Goal: Obtain resource: Obtain resource

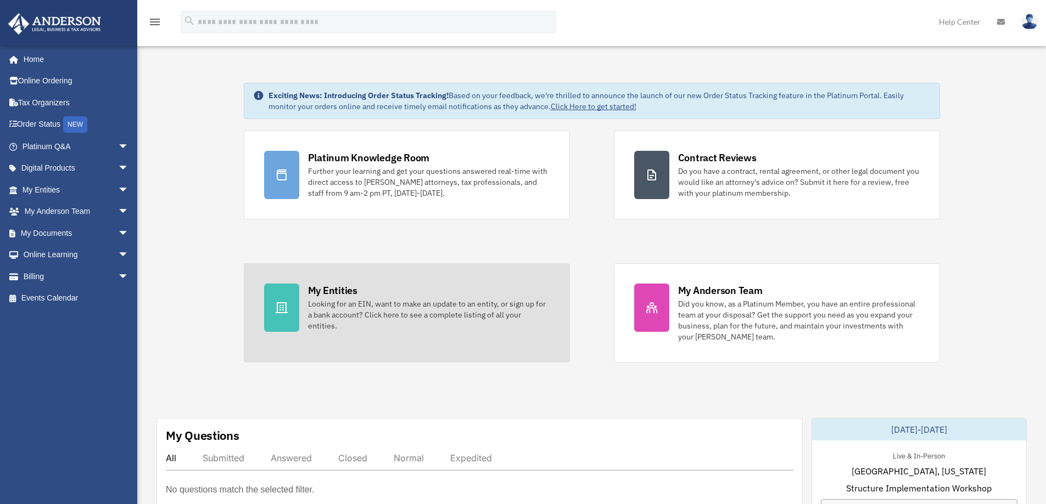
scroll to position [55, 0]
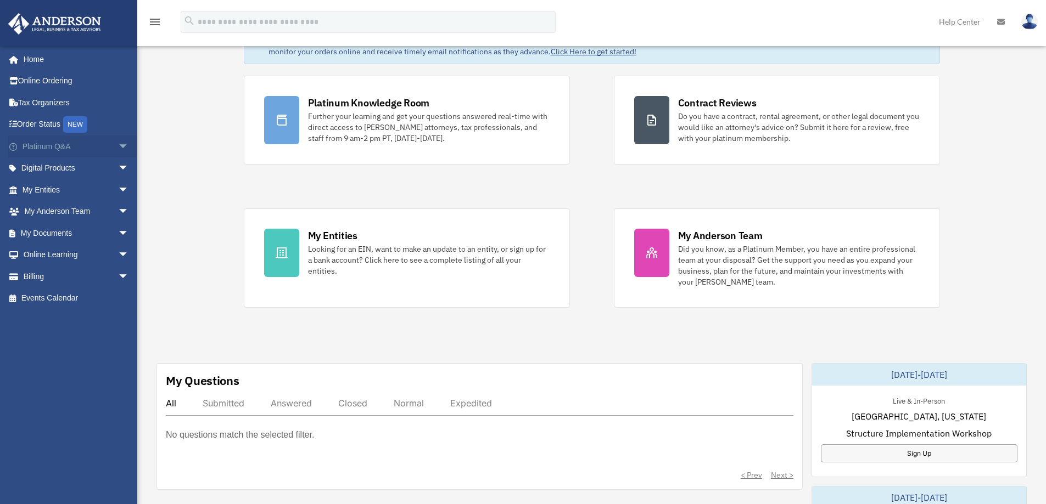
click at [118, 147] on span "arrow_drop_down" at bounding box center [129, 147] width 22 height 23
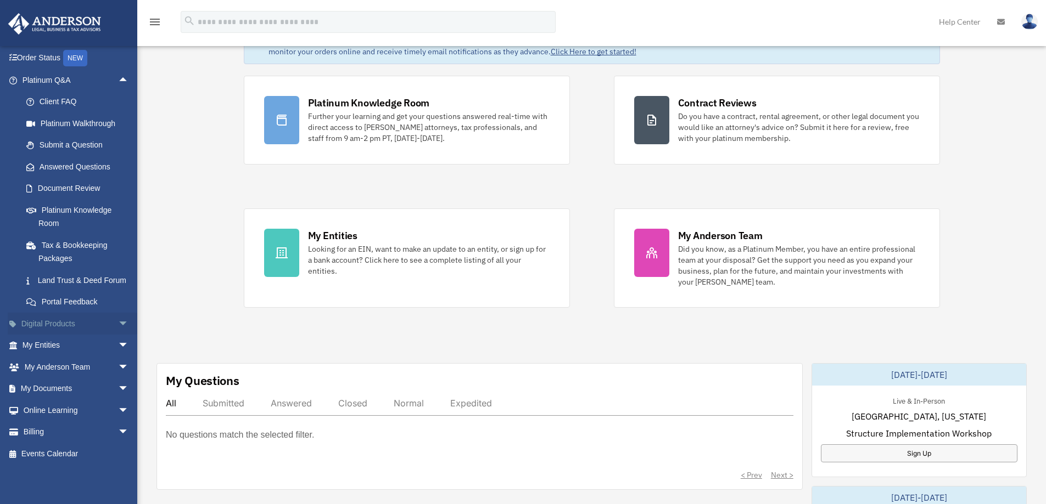
scroll to position [80, 0]
click at [118, 389] on span "arrow_drop_down" at bounding box center [129, 389] width 22 height 23
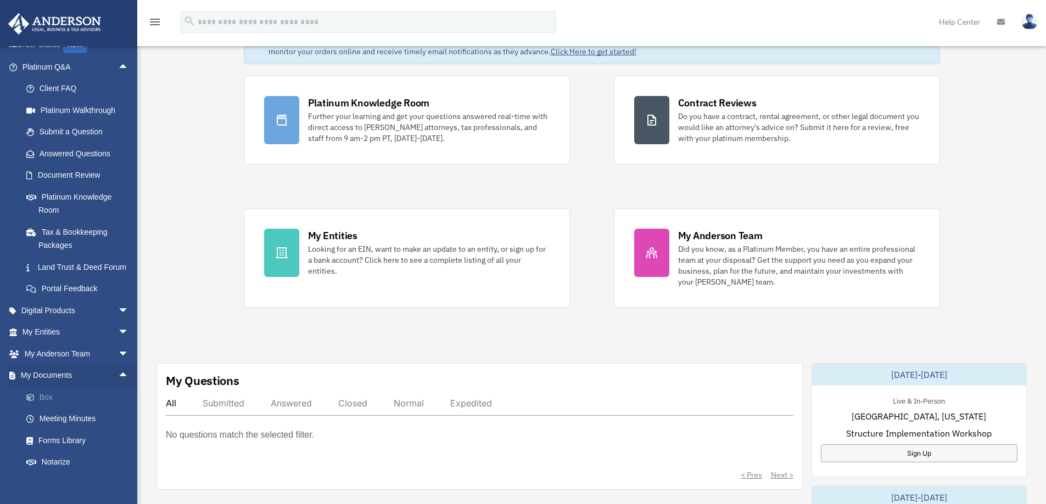
click at [64, 408] on link "Box" at bounding box center [80, 397] width 130 height 22
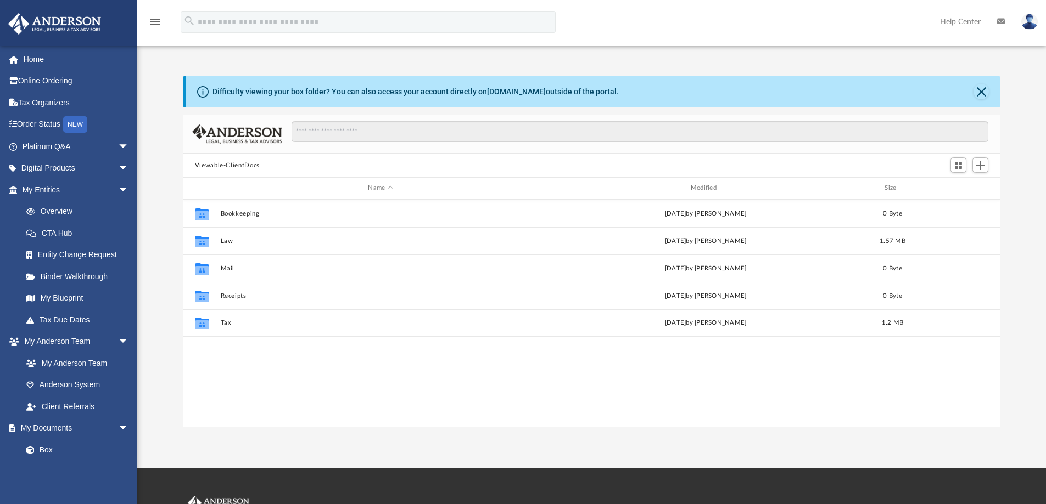
scroll to position [242, 809]
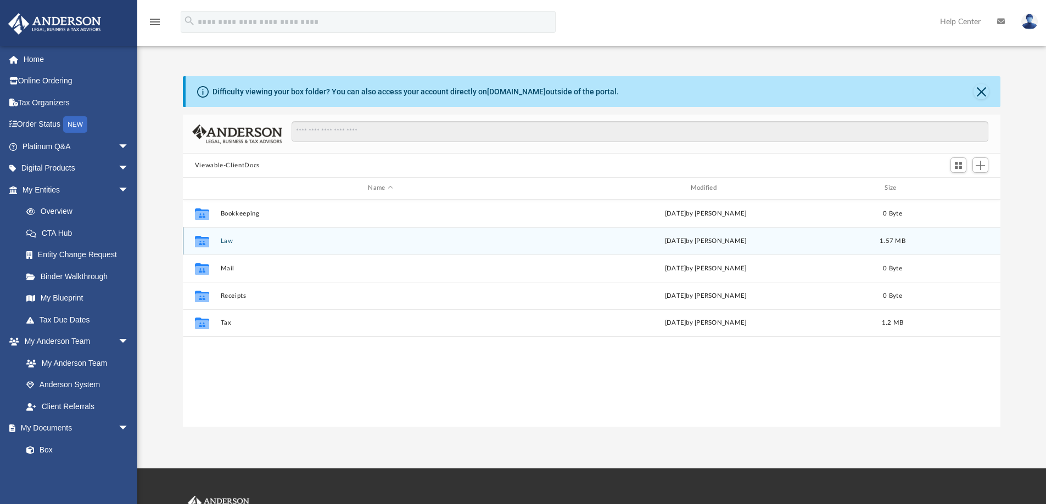
click at [226, 242] on button "Law" at bounding box center [380, 241] width 320 height 7
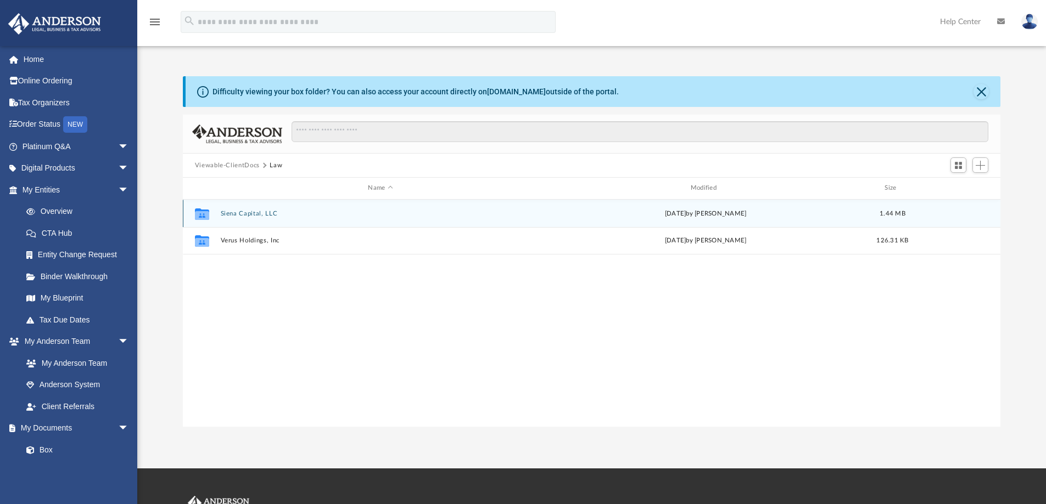
click at [254, 212] on button "Siena Capital, LLC" at bounding box center [380, 213] width 320 height 7
click at [233, 213] on button "Initial Docs" at bounding box center [380, 213] width 320 height 7
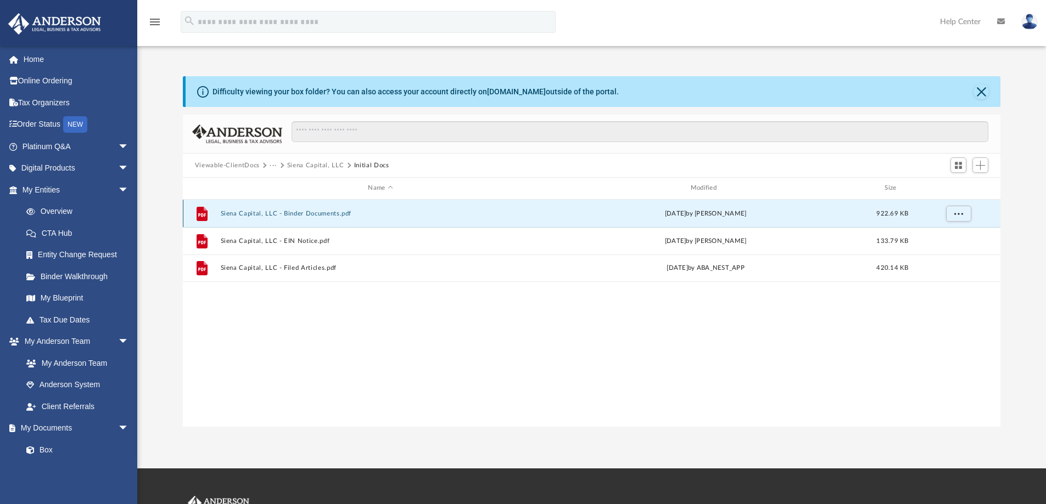
click at [326, 215] on button "Siena Capital, LLC - Binder Documents.pdf" at bounding box center [380, 213] width 320 height 7
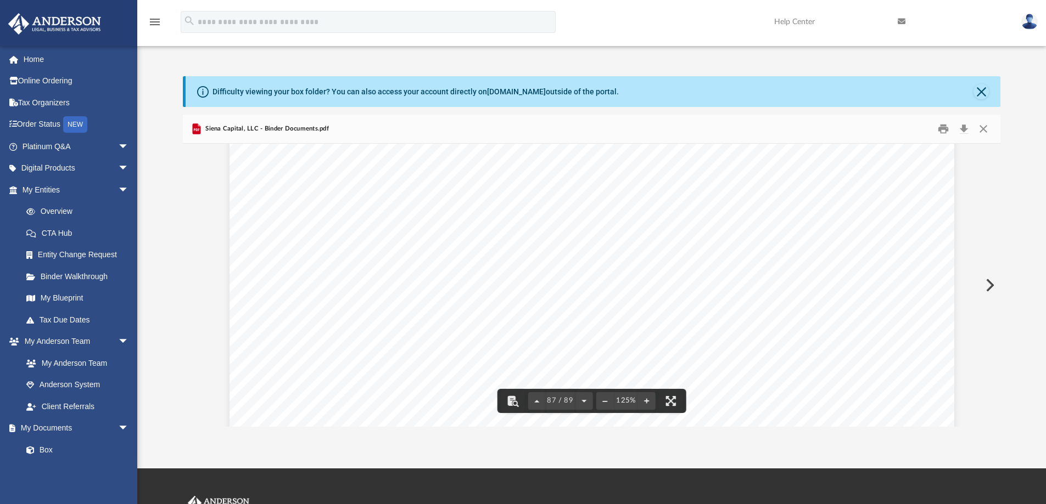
scroll to position [63549, 0]
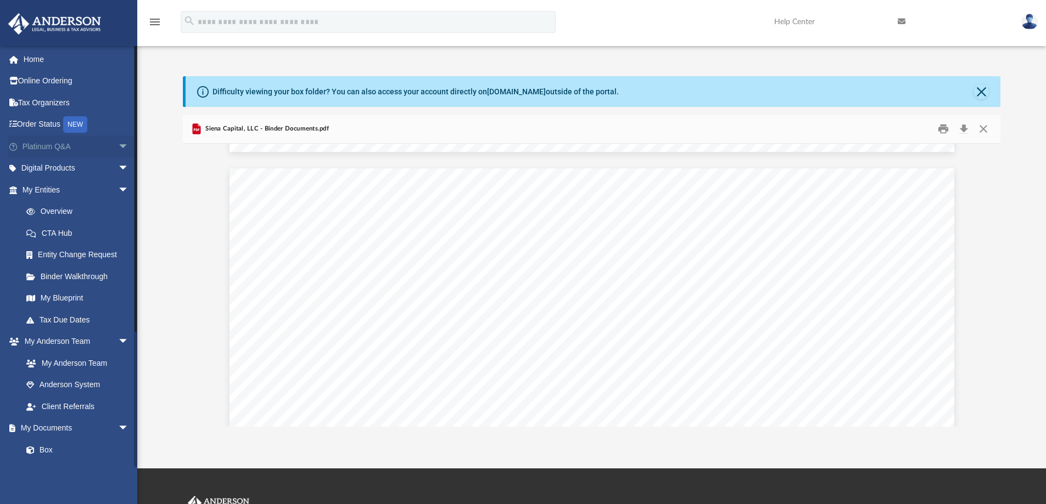
click at [118, 147] on span "arrow_drop_down" at bounding box center [129, 147] width 22 height 23
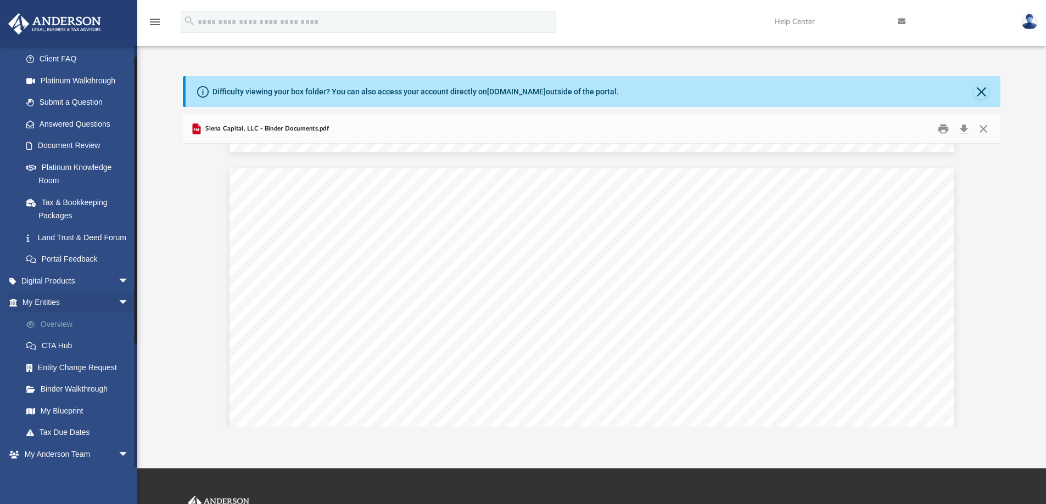
scroll to position [110, 0]
click at [118, 312] on span "arrow_drop_down" at bounding box center [129, 302] width 22 height 23
click at [118, 312] on span "arrow_drop_up" at bounding box center [129, 302] width 22 height 23
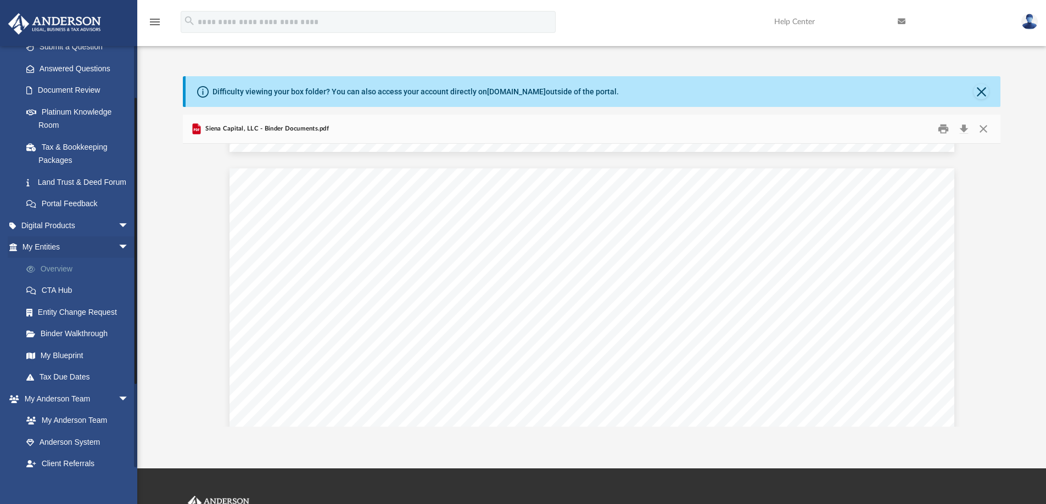
click at [59, 280] on link "Overview" at bounding box center [80, 269] width 130 height 22
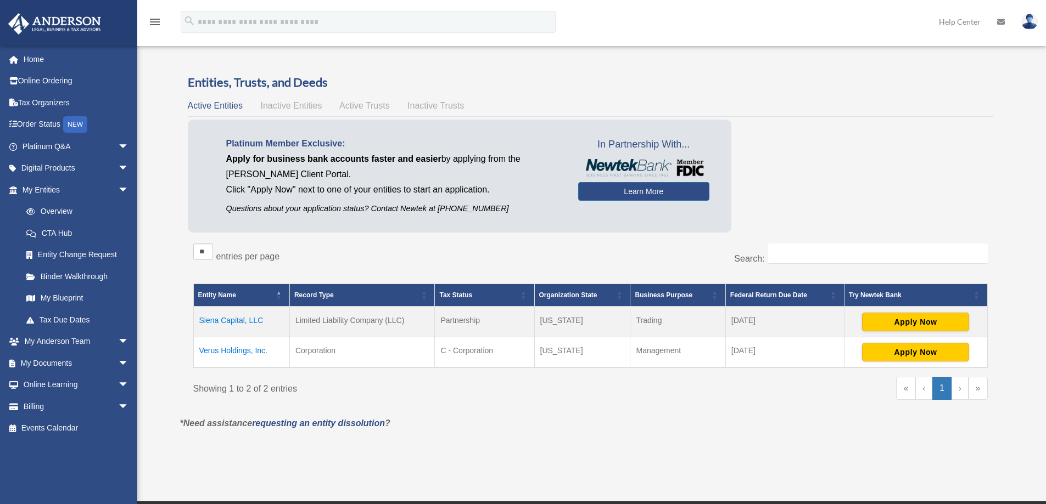
click at [225, 316] on td "Siena Capital, LLC" at bounding box center [241, 322] width 96 height 31
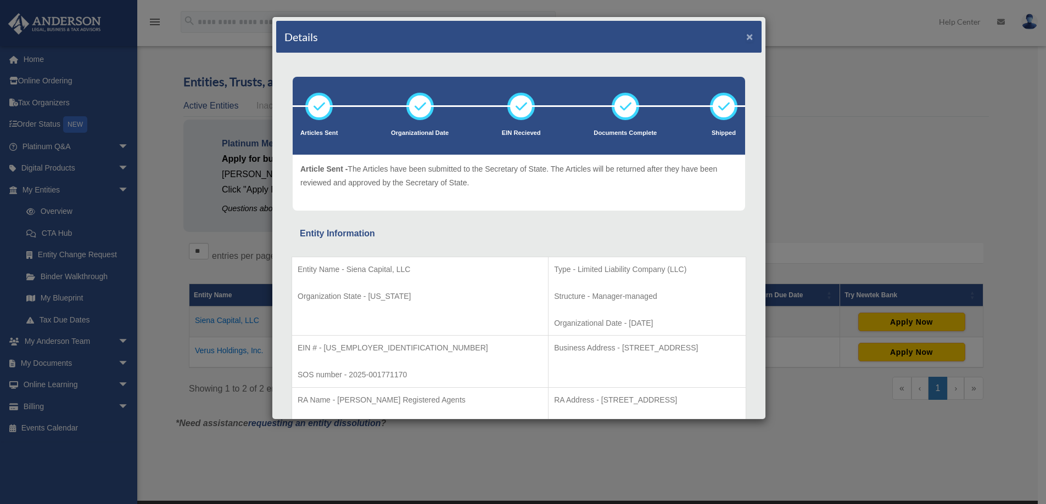
click at [746, 40] on button "×" at bounding box center [749, 37] width 7 height 12
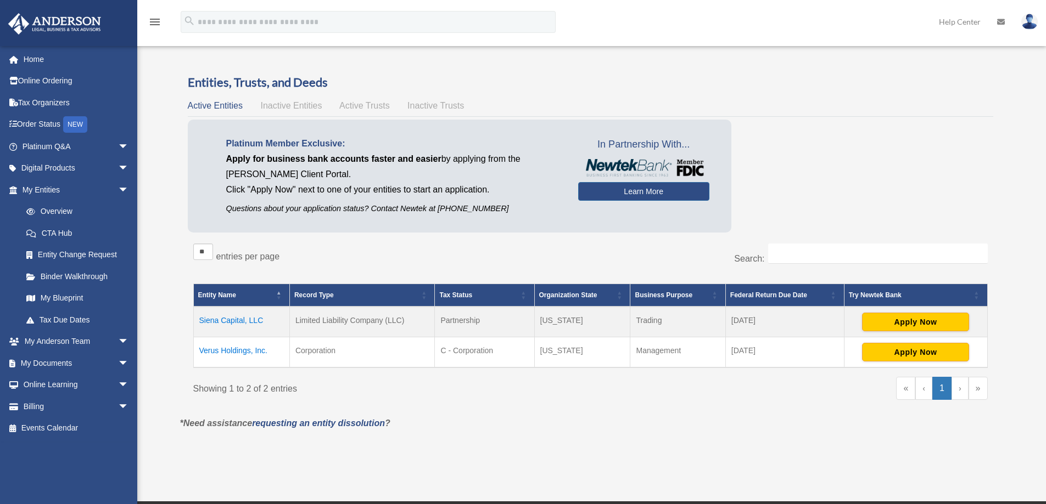
click at [233, 353] on td "Verus Holdings, Inc." at bounding box center [241, 353] width 96 height 31
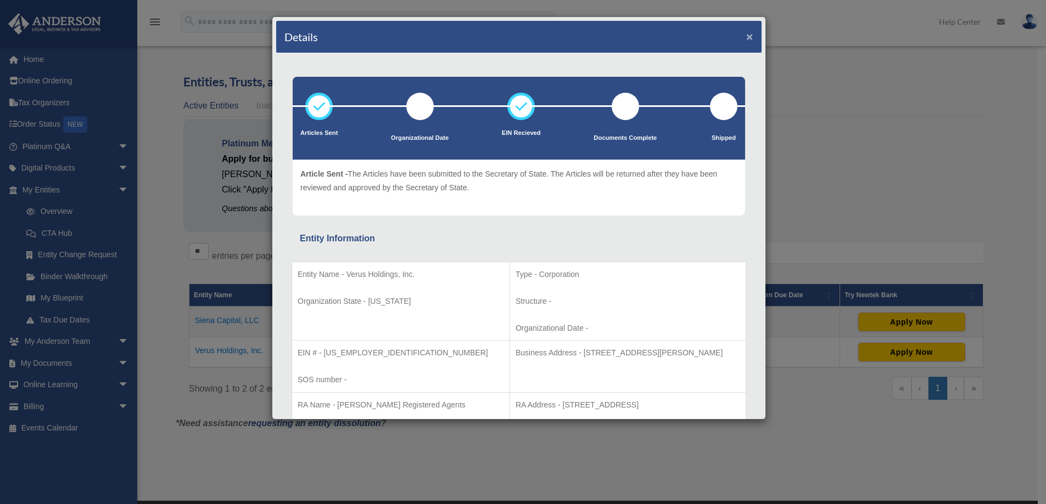
click at [746, 35] on button "×" at bounding box center [749, 37] width 7 height 12
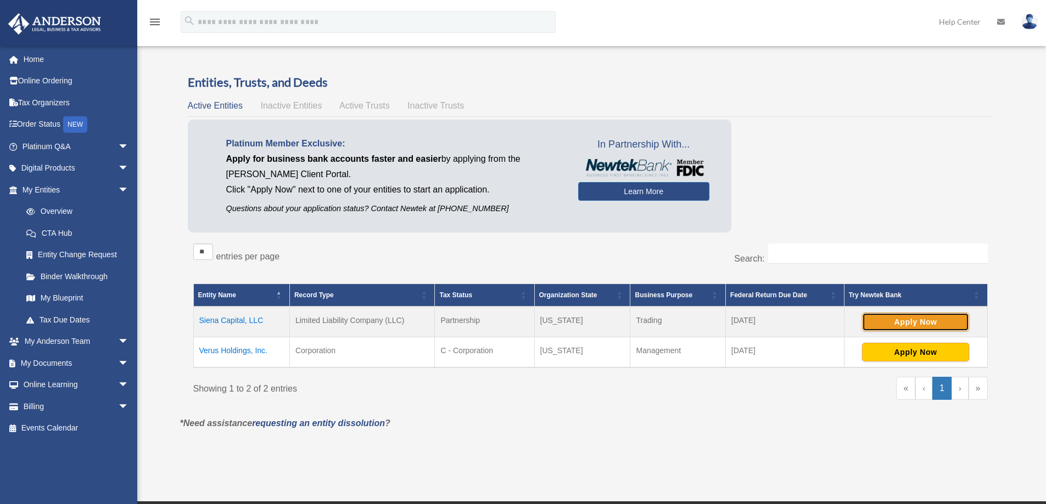
click at [915, 323] on button "Apply Now" at bounding box center [915, 322] width 107 height 19
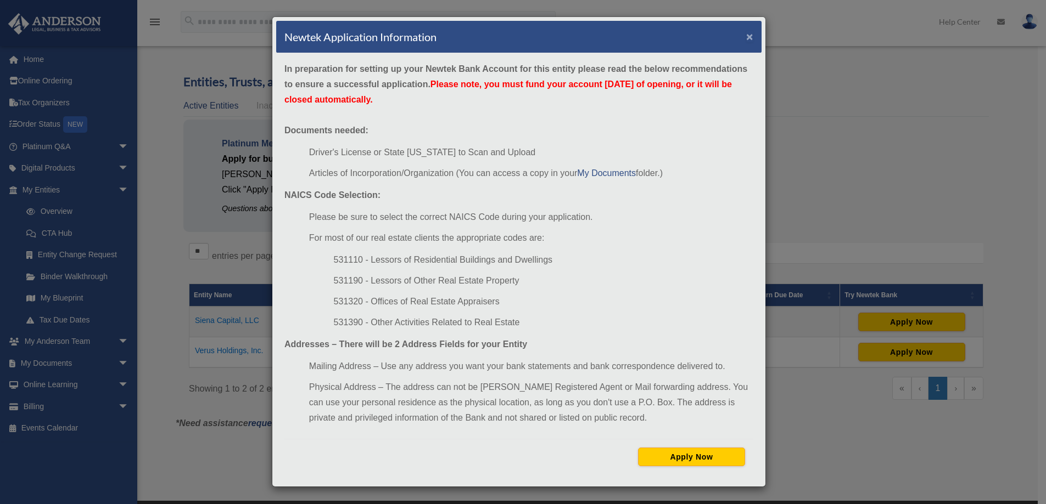
click at [749, 38] on button "×" at bounding box center [749, 37] width 7 height 12
